Goal: Navigation & Orientation: Find specific page/section

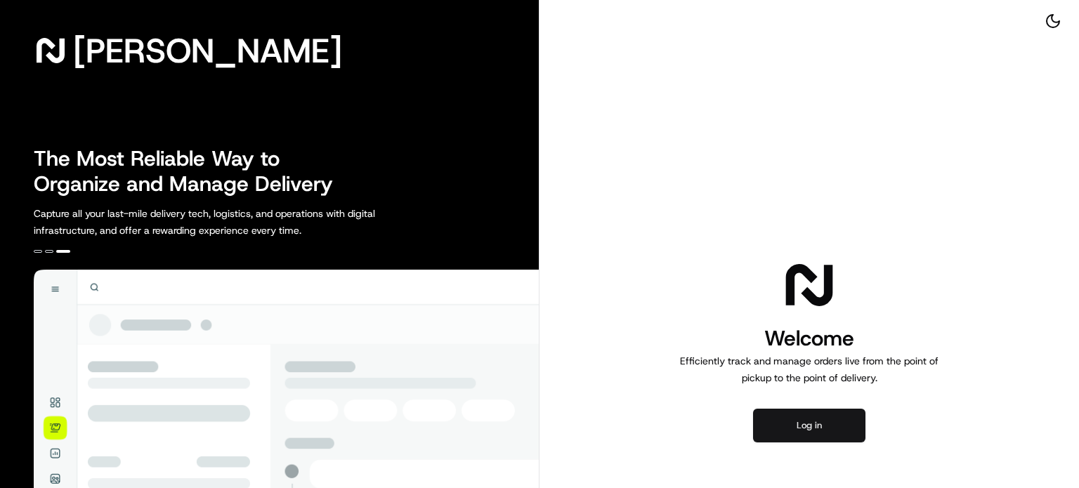
click at [775, 429] on button "Log in" at bounding box center [809, 426] width 112 height 34
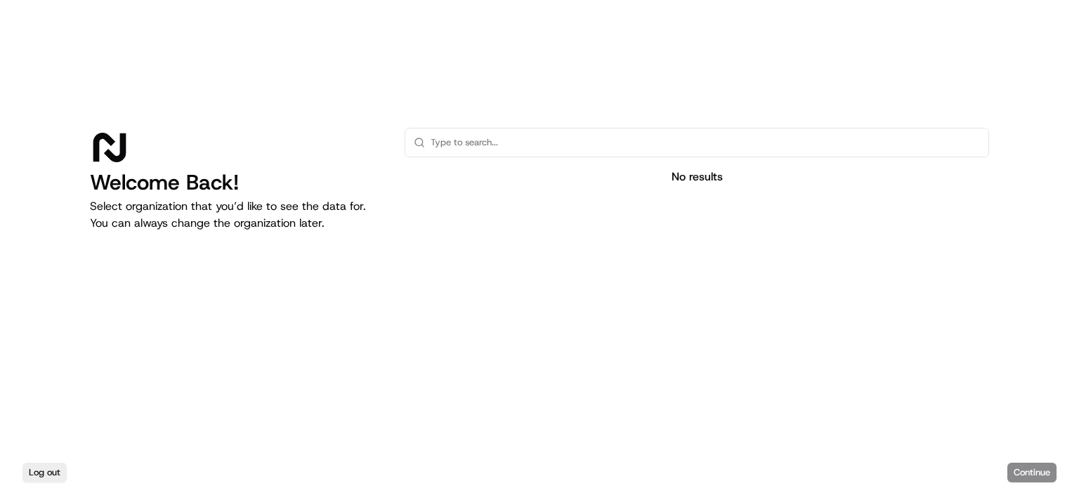
click at [163, 199] on p "Select organization that you’d like to see the data for. You can always change …" at bounding box center [236, 215] width 292 height 34
click at [1013, 474] on div "Log out Continue" at bounding box center [539, 472] width 1079 height 31
click at [526, 149] on input "text" at bounding box center [705, 143] width 549 height 28
type input "the pizza"
click at [1023, 472] on div "Log out Continue" at bounding box center [539, 472] width 1079 height 31
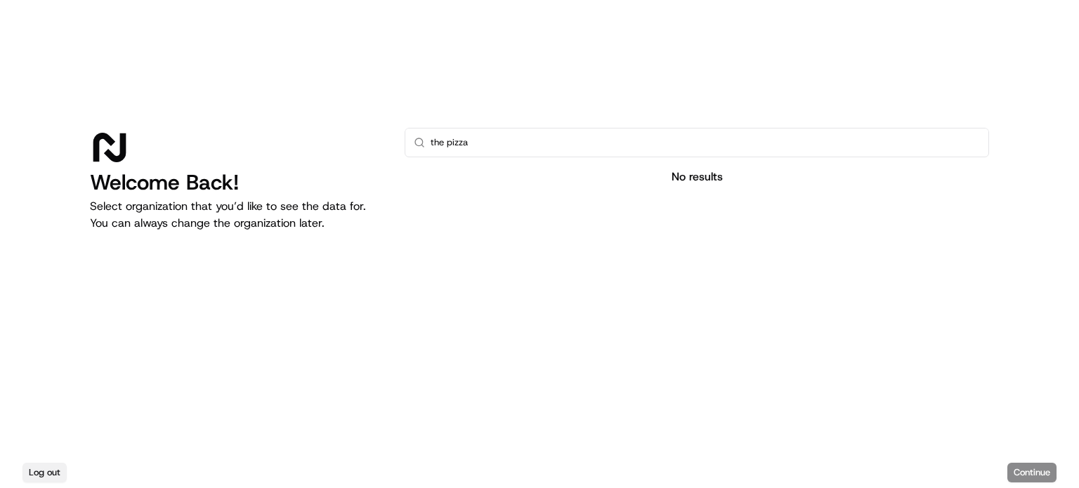
click at [35, 470] on button "Log out" at bounding box center [44, 473] width 44 height 20
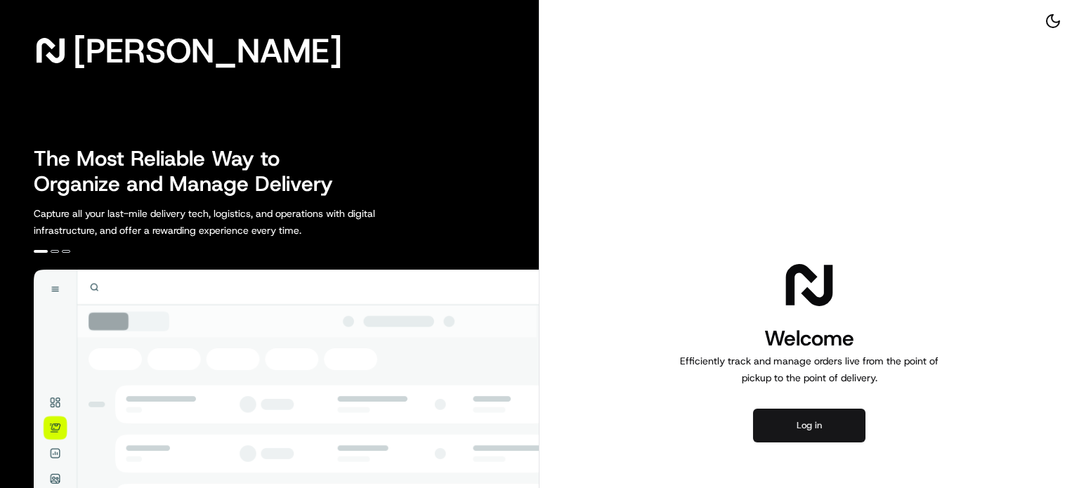
click at [837, 424] on button "Log in" at bounding box center [809, 426] width 112 height 34
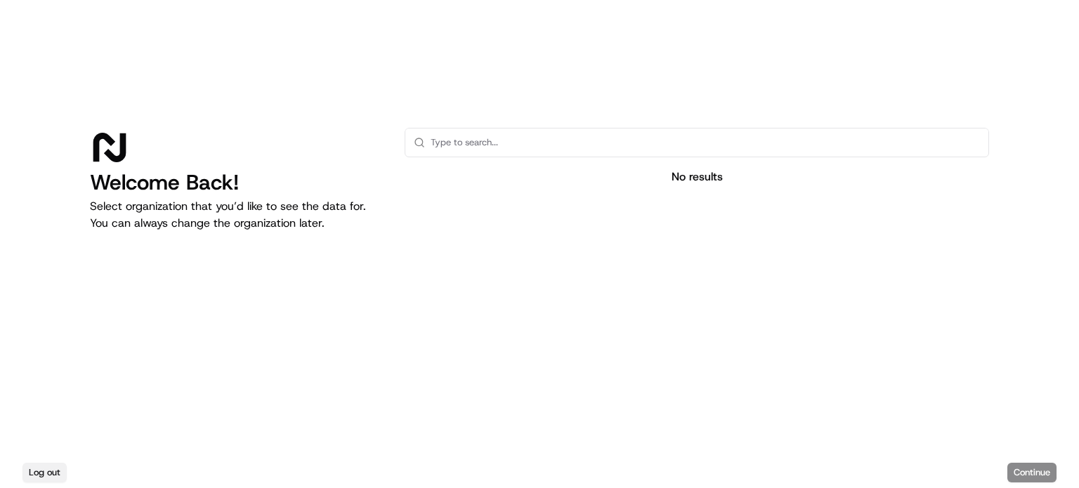
click at [37, 472] on button "Log out" at bounding box center [44, 473] width 44 height 20
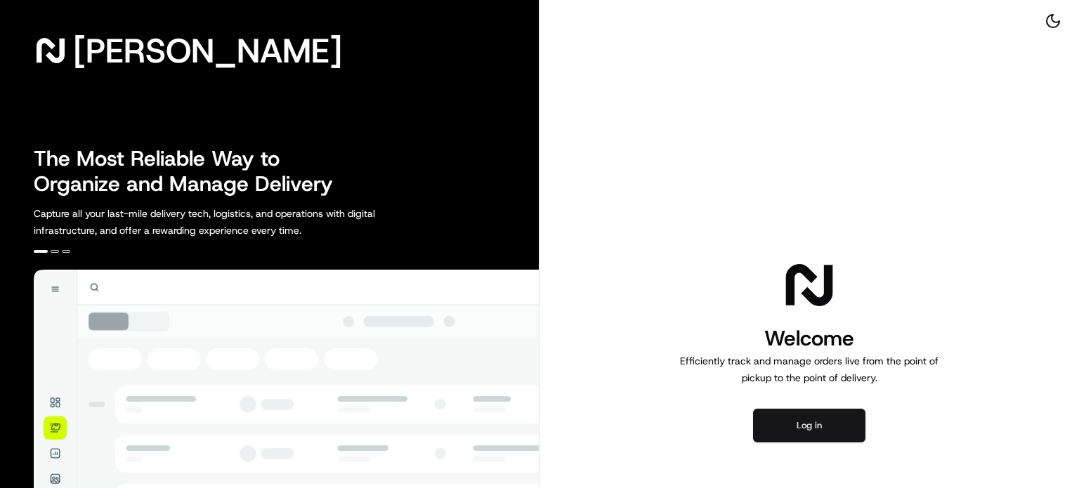
click at [803, 424] on button "Log in" at bounding box center [809, 426] width 112 height 34
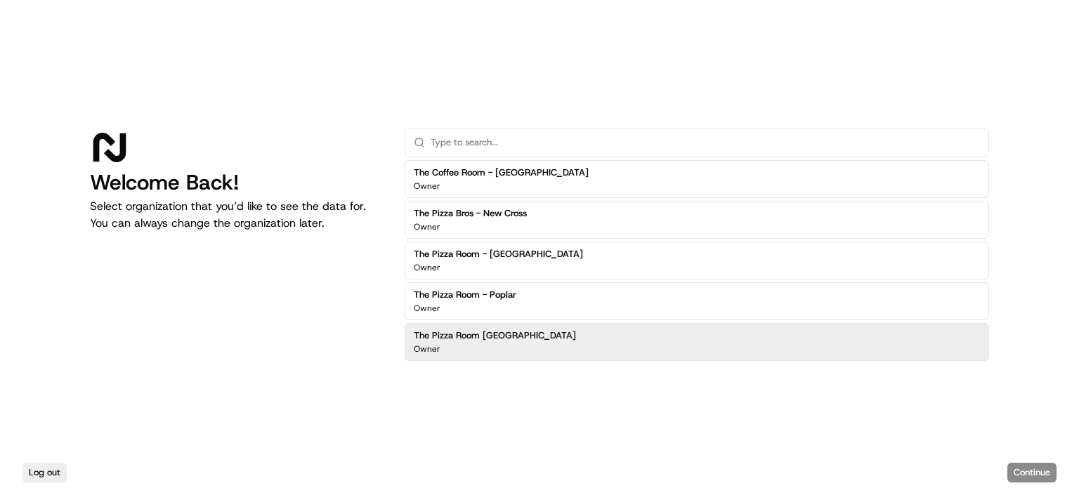
click at [537, 359] on div "The Pizza Room Mile End Owner" at bounding box center [697, 342] width 584 height 38
click at [1031, 473] on button "Continue" at bounding box center [1031, 473] width 49 height 20
